Goal: Transaction & Acquisition: Purchase product/service

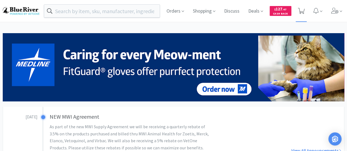
click at [301, 9] on icon at bounding box center [301, 11] width 7 height 6
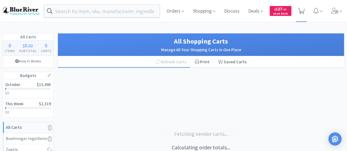
select select "1"
select select "2"
select select "1"
select select "2"
select select "1"
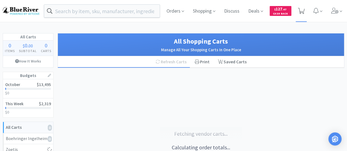
select select "2"
select select "1"
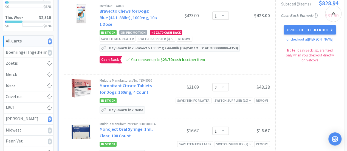
select select "1"
select select "4"
select select "1"
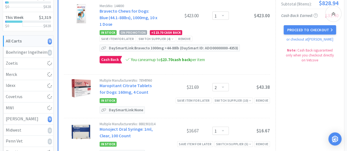
select select "1"
select select "6"
select select "1"
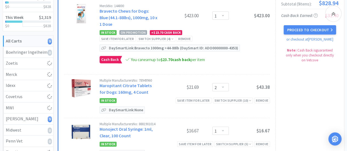
select select "1"
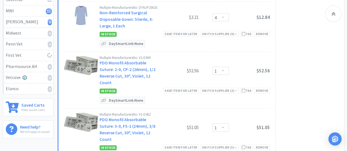
scroll to position [184, 0]
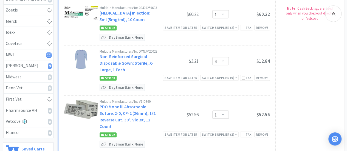
select select "10"
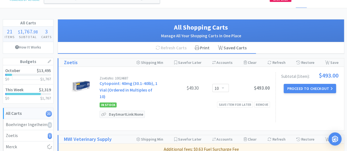
scroll to position [0, 0]
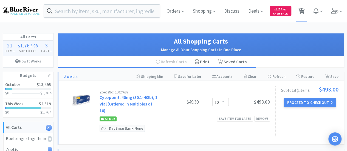
select select "1"
select select "4"
select select "3"
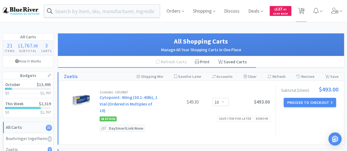
select select "4"
select select "2"
select select "1"
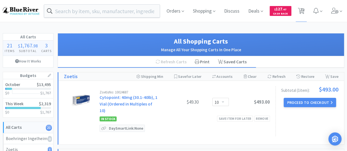
select select "1"
select select "4"
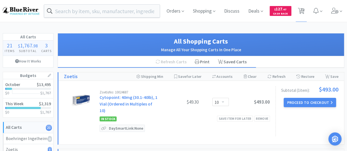
select select "1"
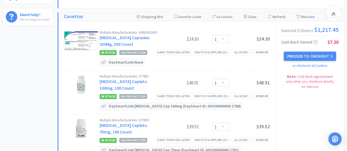
scroll to position [295, 0]
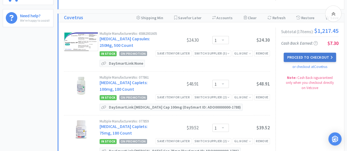
click at [301, 56] on button "Proceed to Checkout" at bounding box center [310, 57] width 52 height 9
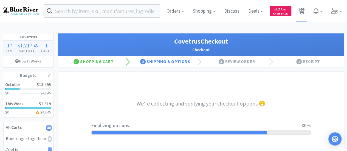
select select "ACCOUNT"
select select "cvt-standard-net"
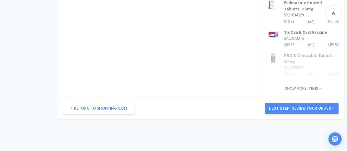
scroll to position [376, 0]
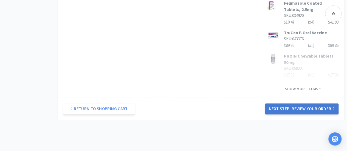
click at [291, 103] on button "Next Step: Review Your Order" at bounding box center [301, 108] width 73 height 11
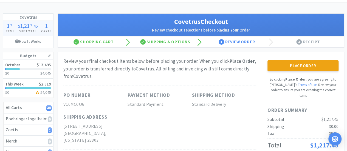
scroll to position [13, 0]
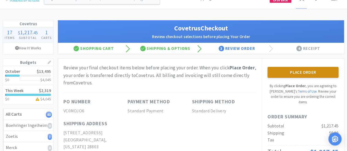
click at [305, 67] on button "Place Order" at bounding box center [302, 72] width 71 height 11
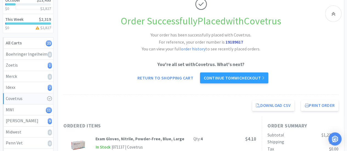
scroll to position [85, 0]
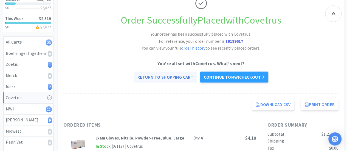
click at [148, 79] on link "Return to Shopping Cart" at bounding box center [166, 77] width 64 height 11
select select "10"
select select "1"
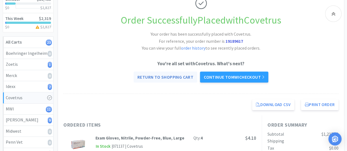
select select "1"
select select "4"
select select "1"
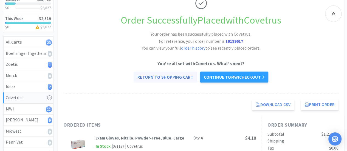
select select "1"
select select "6"
select select "1"
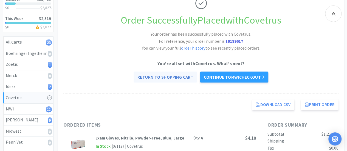
select select "1"
select select "2"
select select "1"
select select "2"
select select "1"
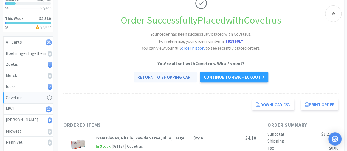
select select "2"
select select "1"
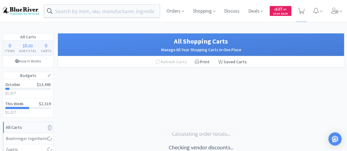
select select "10"
select select "1"
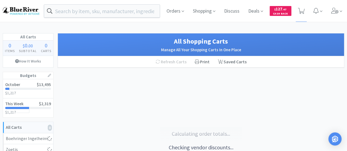
select select "4"
select select "1"
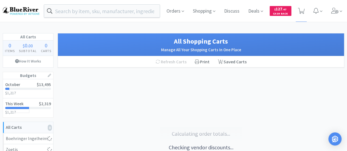
select select "1"
select select "6"
select select "1"
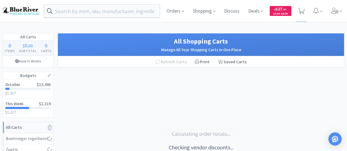
select select "2"
select select "1"
select select "2"
select select "1"
select select "2"
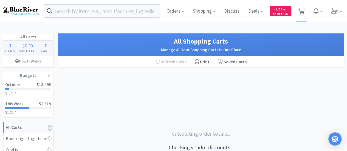
select select "1"
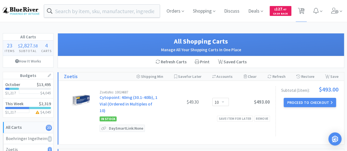
click at [339, 11] on span at bounding box center [337, 11] width 16 height 22
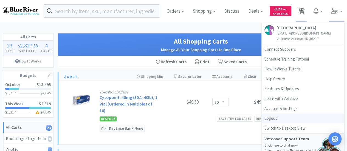
click at [270, 117] on link "Logout" at bounding box center [303, 119] width 82 height 10
